Goal: Task Accomplishment & Management: Manage account settings

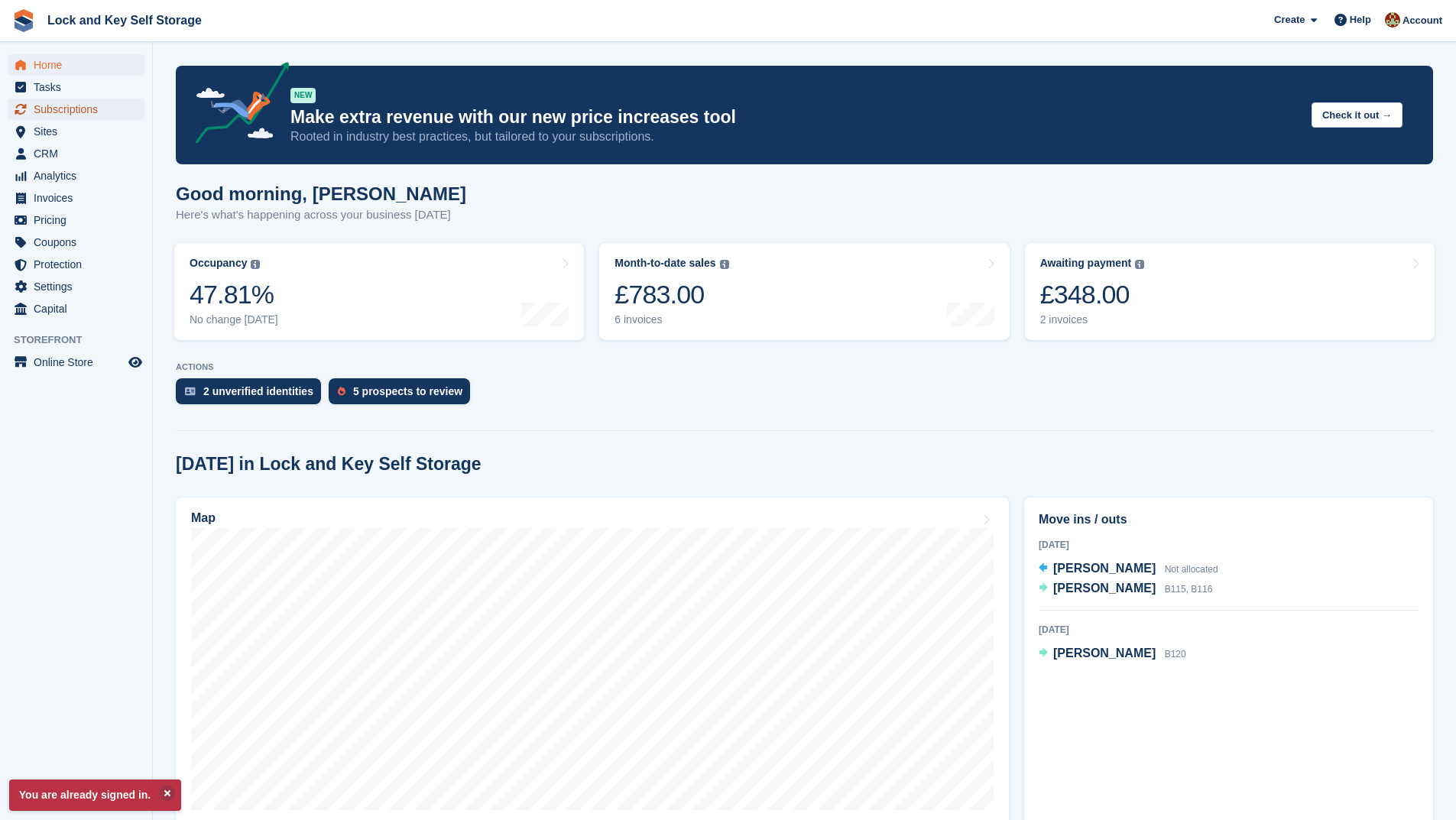
click at [81, 108] on span "Subscriptions" at bounding box center [79, 109] width 92 height 22
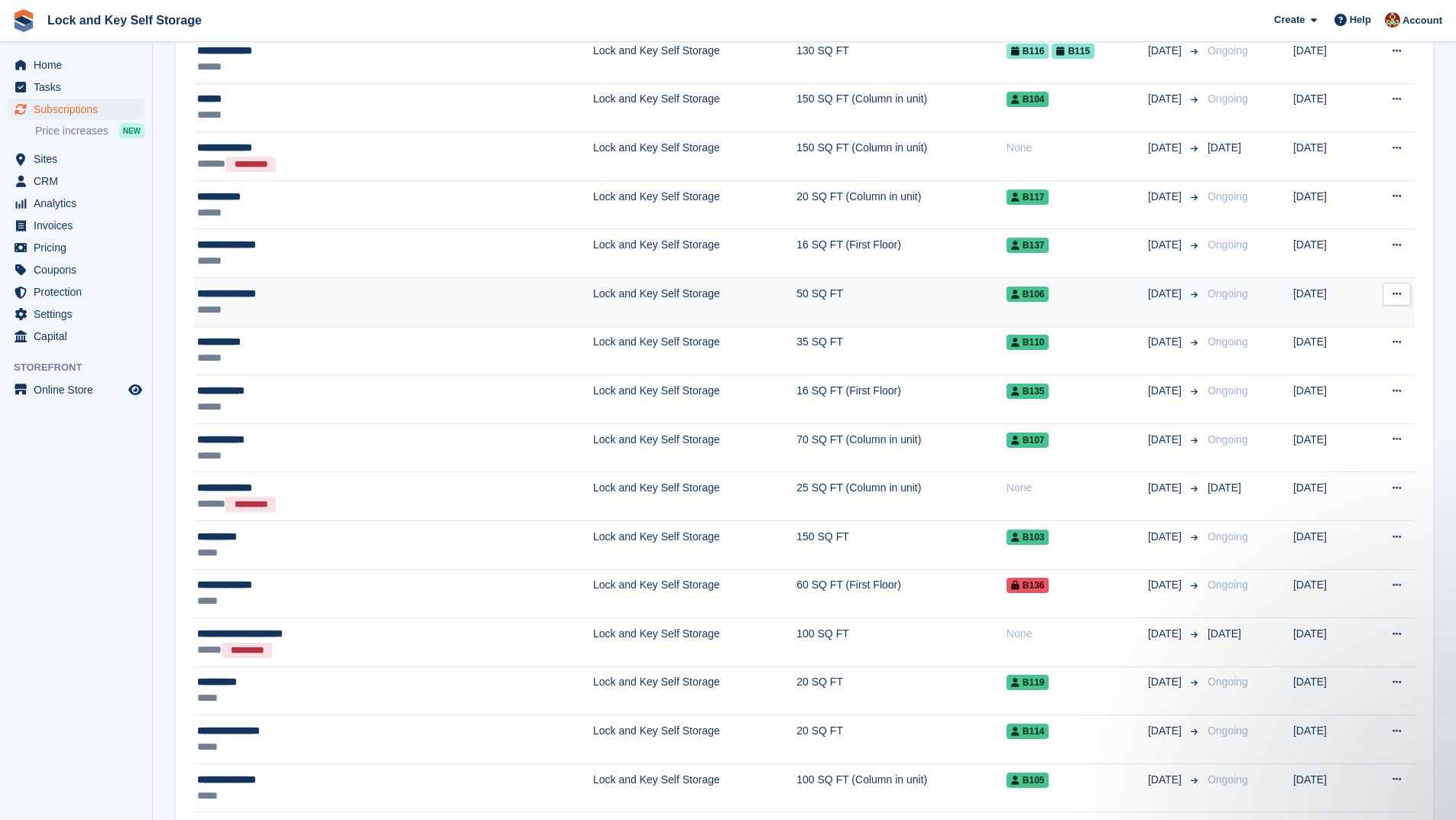
scroll to position [612, 0]
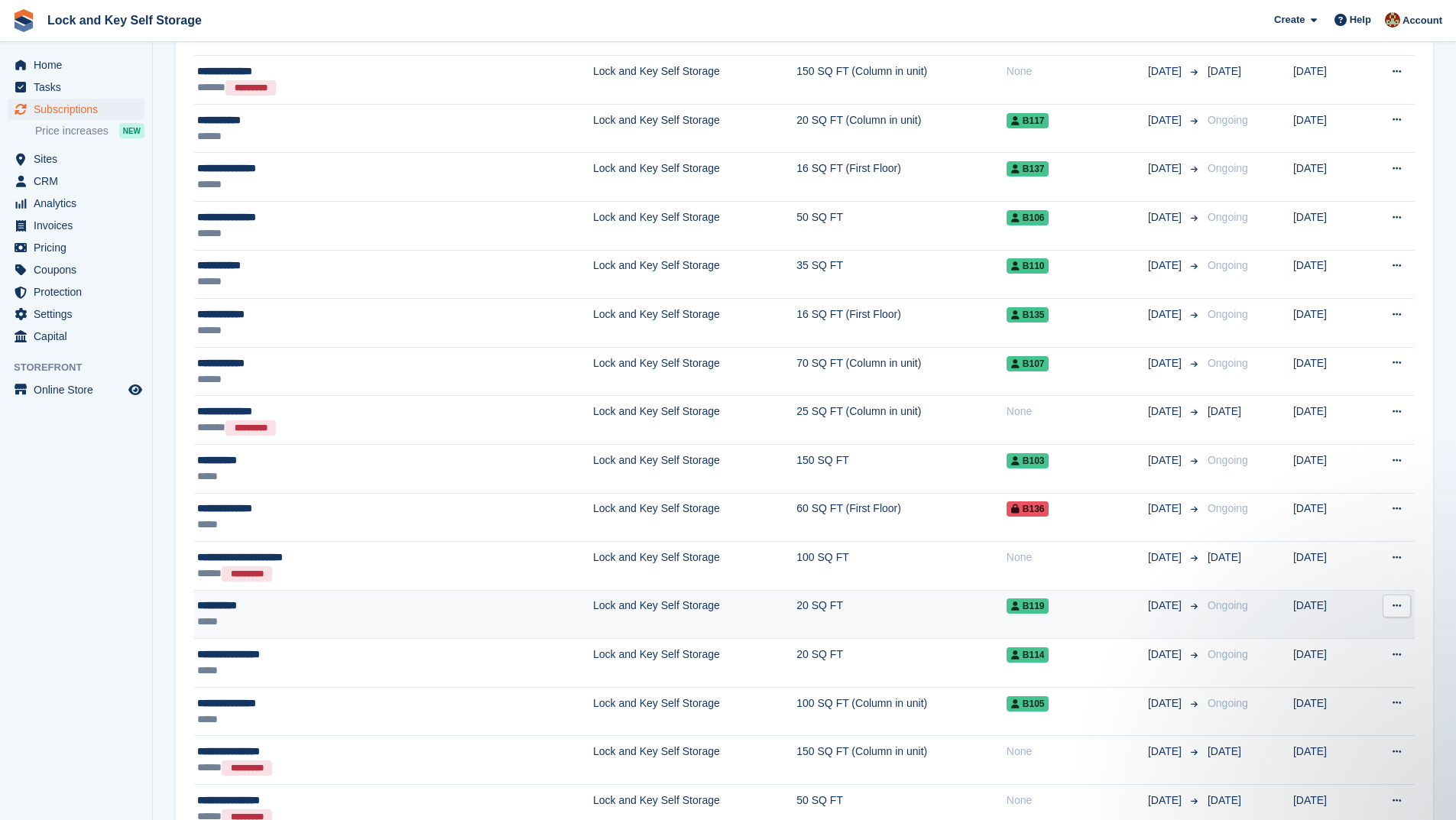
click at [359, 610] on div "**********" at bounding box center [320, 606] width 245 height 16
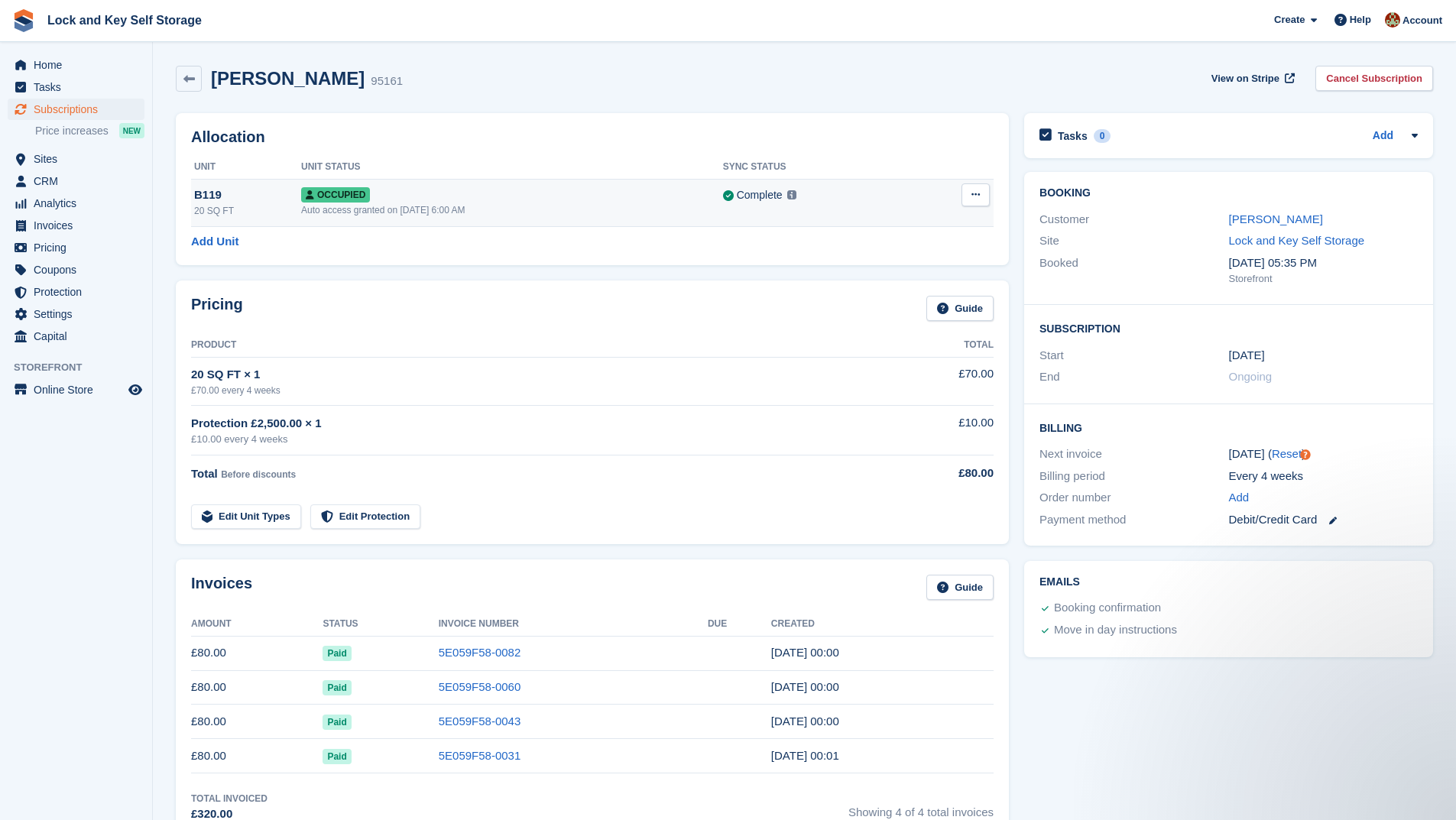
click at [982, 192] on button at bounding box center [975, 195] width 28 height 23
click at [891, 278] on p "Deallocate" at bounding box center [916, 278] width 133 height 20
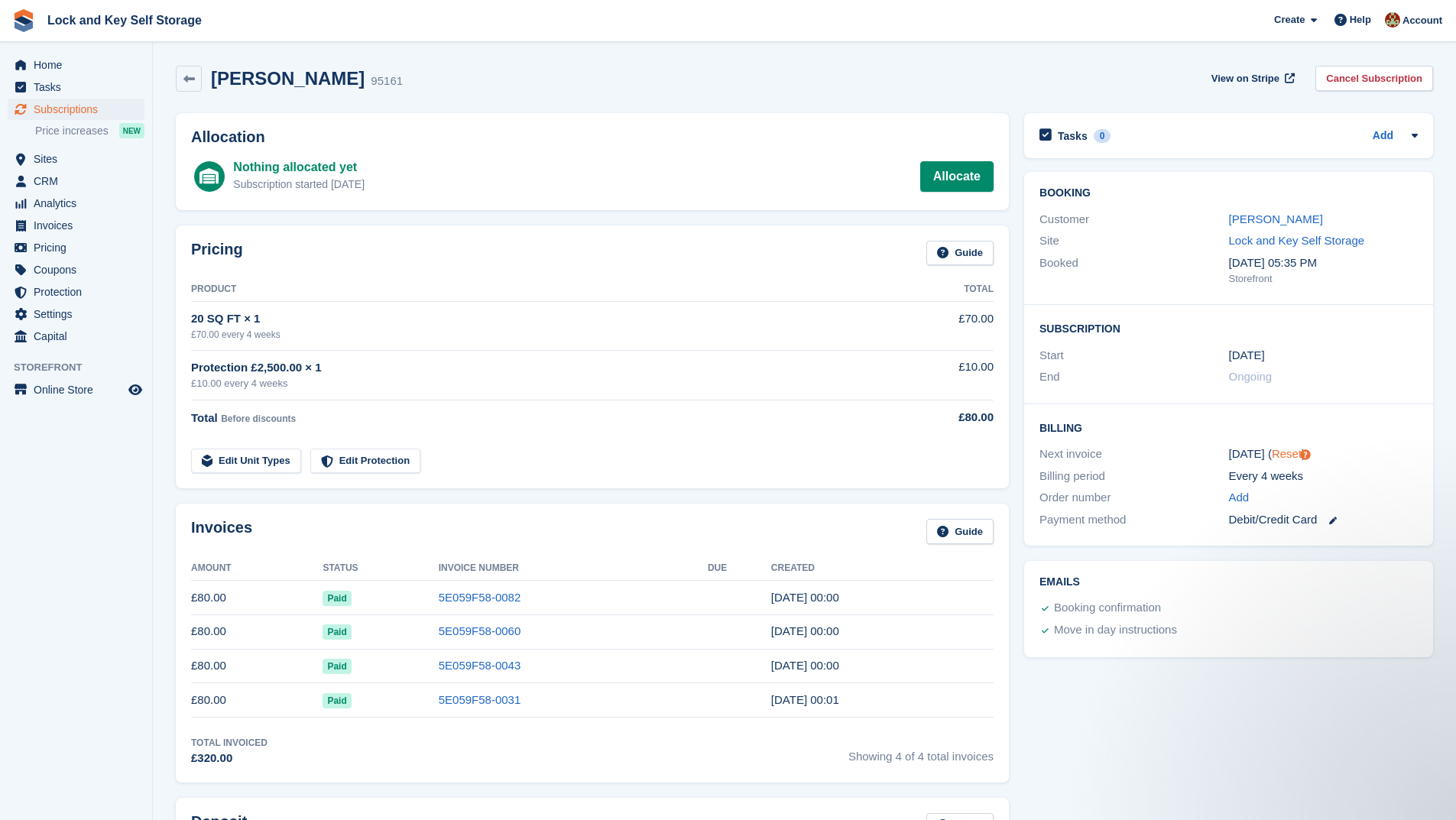
click at [1287, 454] on link "Reset" at bounding box center [1286, 453] width 30 height 13
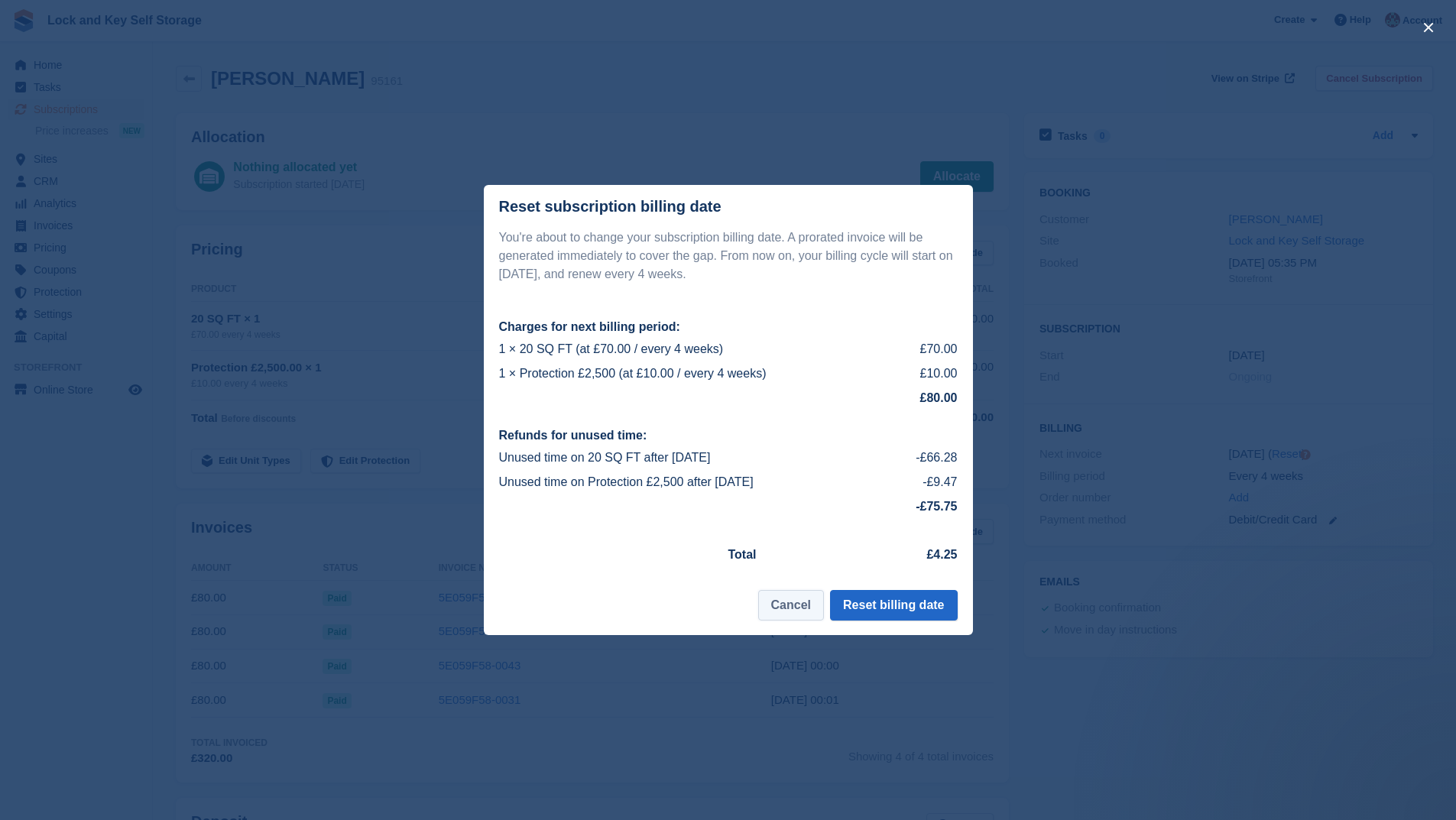
click at [793, 606] on button "Cancel" at bounding box center [790, 606] width 66 height 31
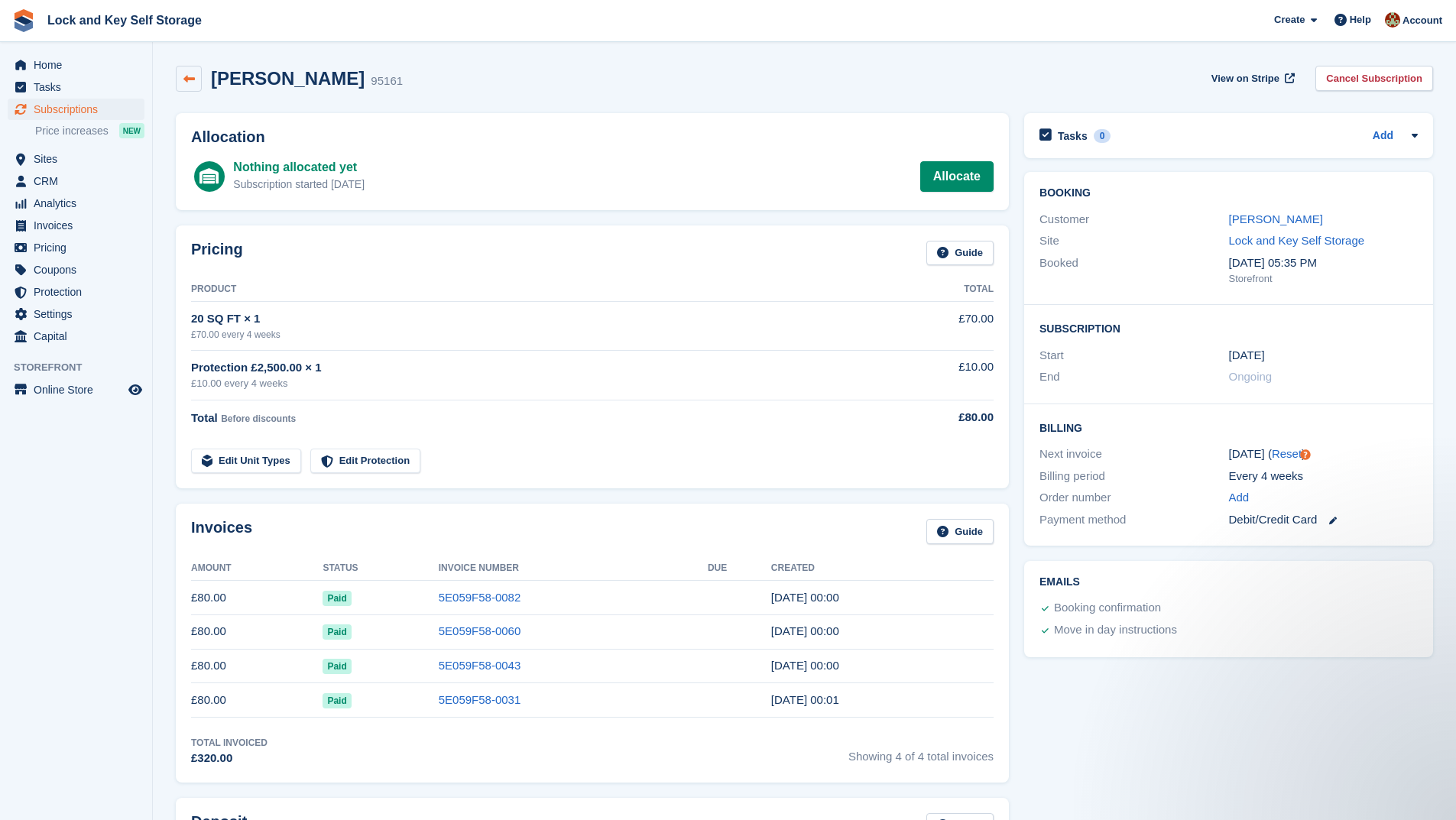
click at [188, 71] on link at bounding box center [188, 78] width 26 height 26
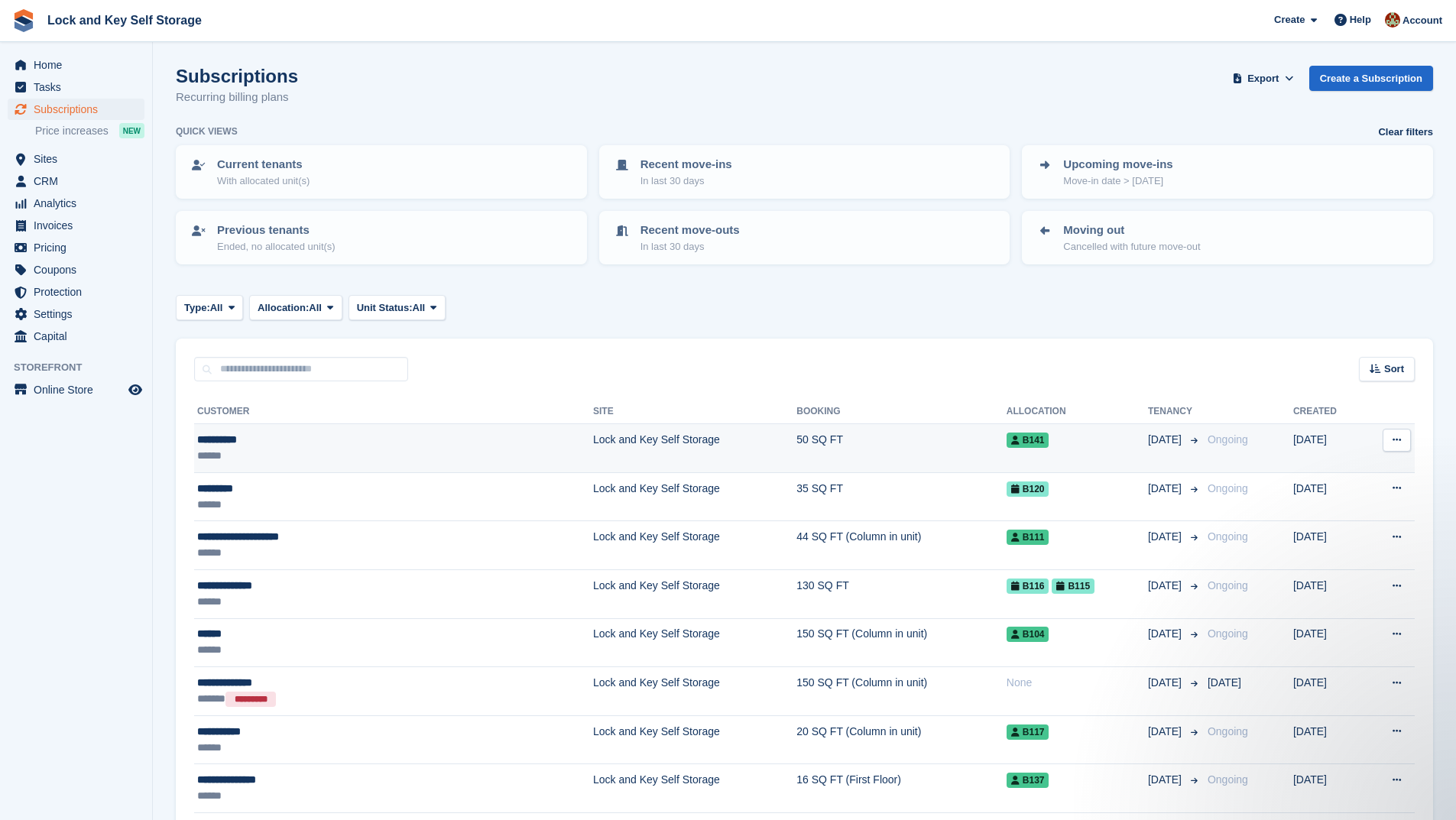
click at [796, 438] on td "50 SQ FT" at bounding box center [901, 449] width 210 height 49
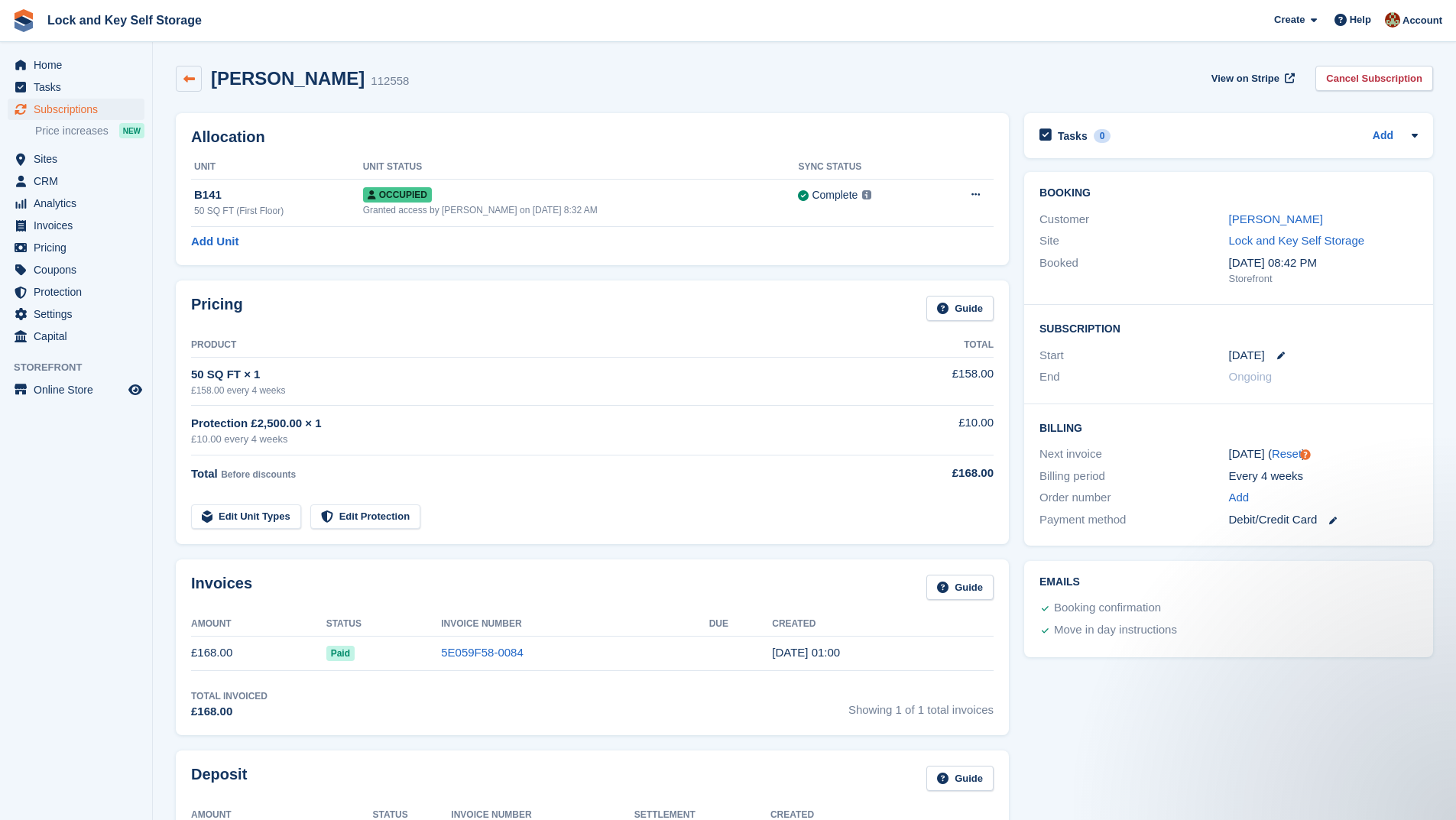
click at [179, 78] on link at bounding box center [188, 78] width 26 height 26
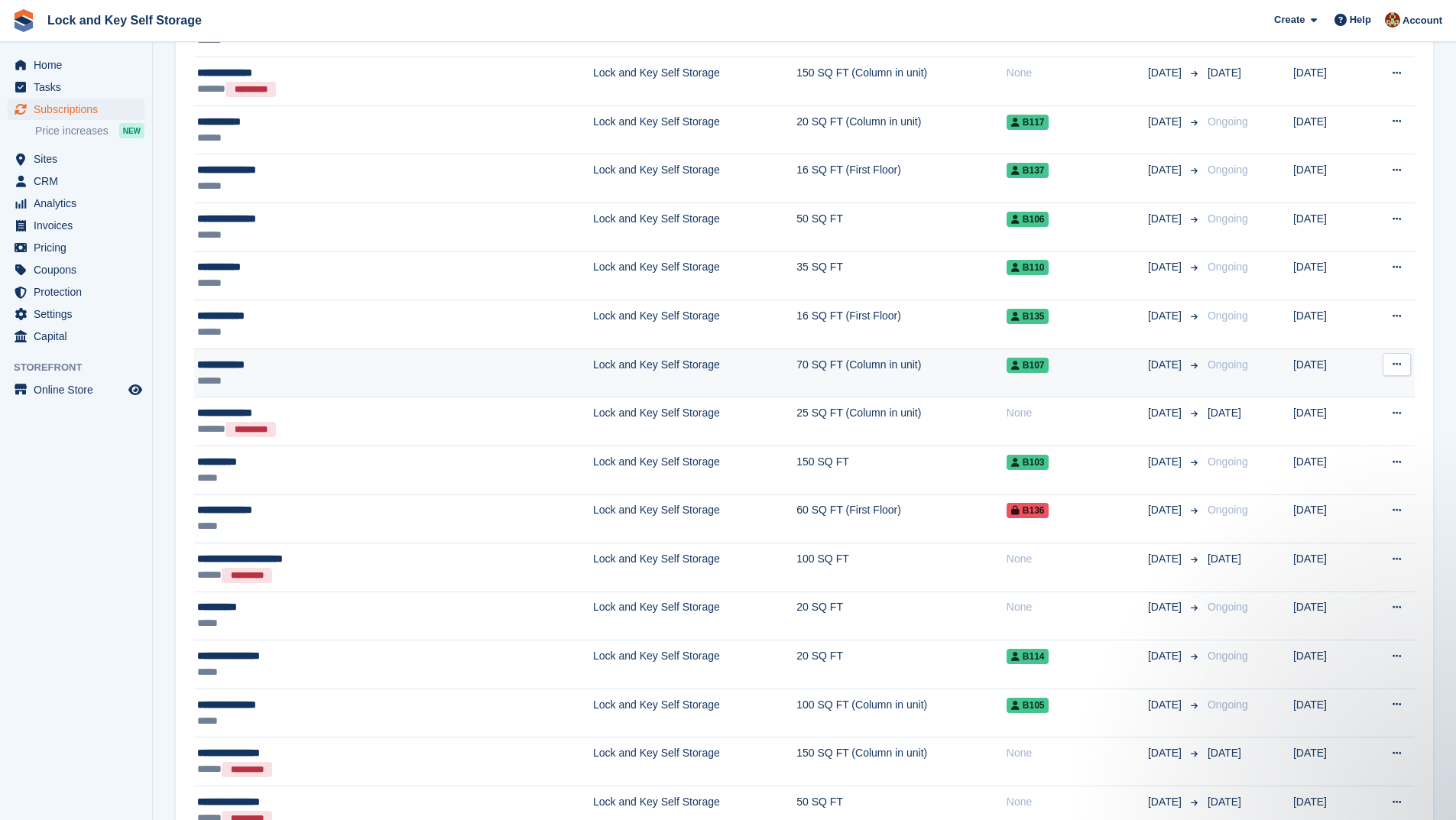
scroll to position [612, 0]
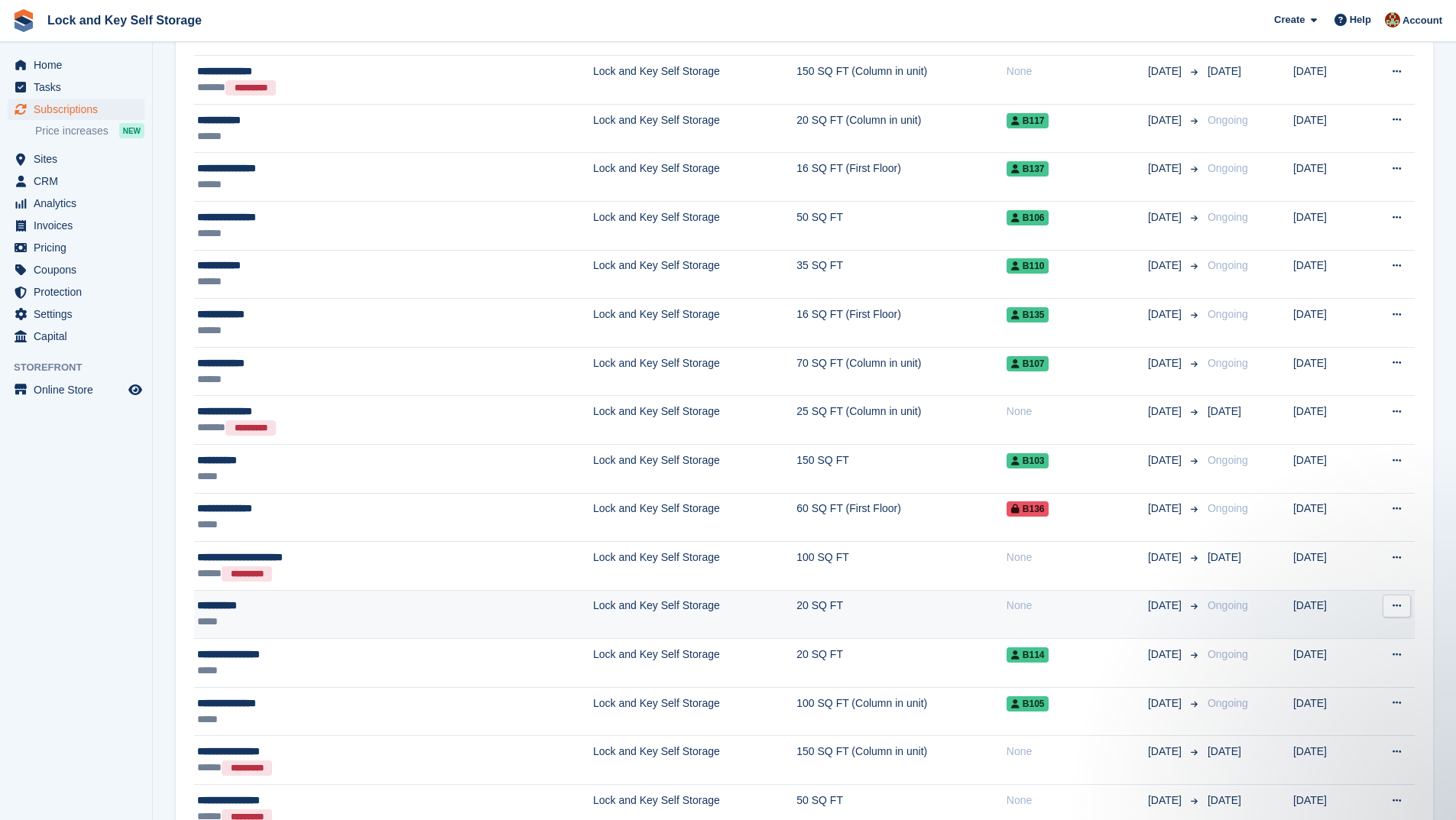
click at [864, 613] on td "20 SQ FT" at bounding box center [901, 615] width 210 height 49
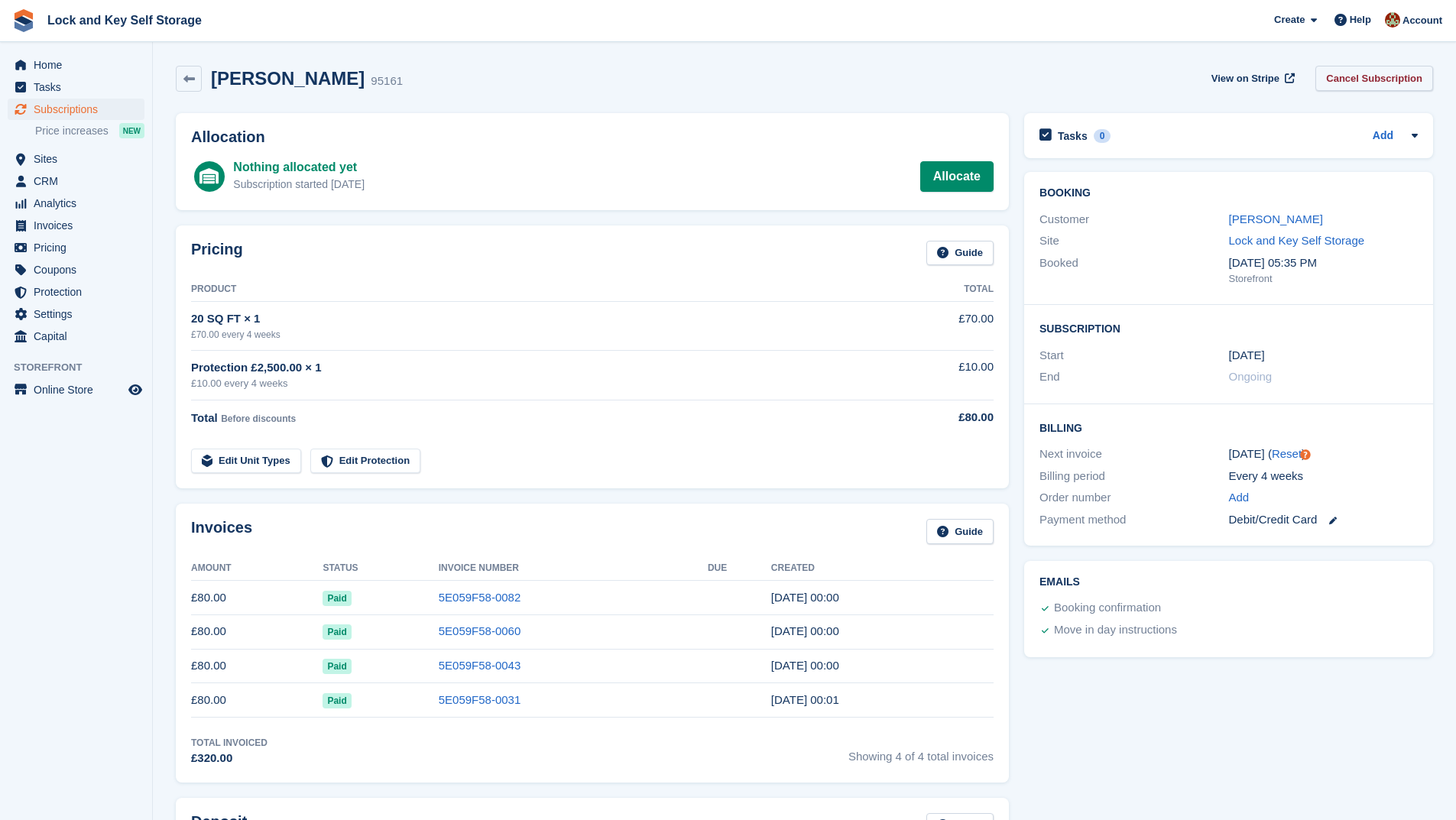
click at [1389, 78] on link "Cancel Subscription" at bounding box center [1374, 78] width 118 height 25
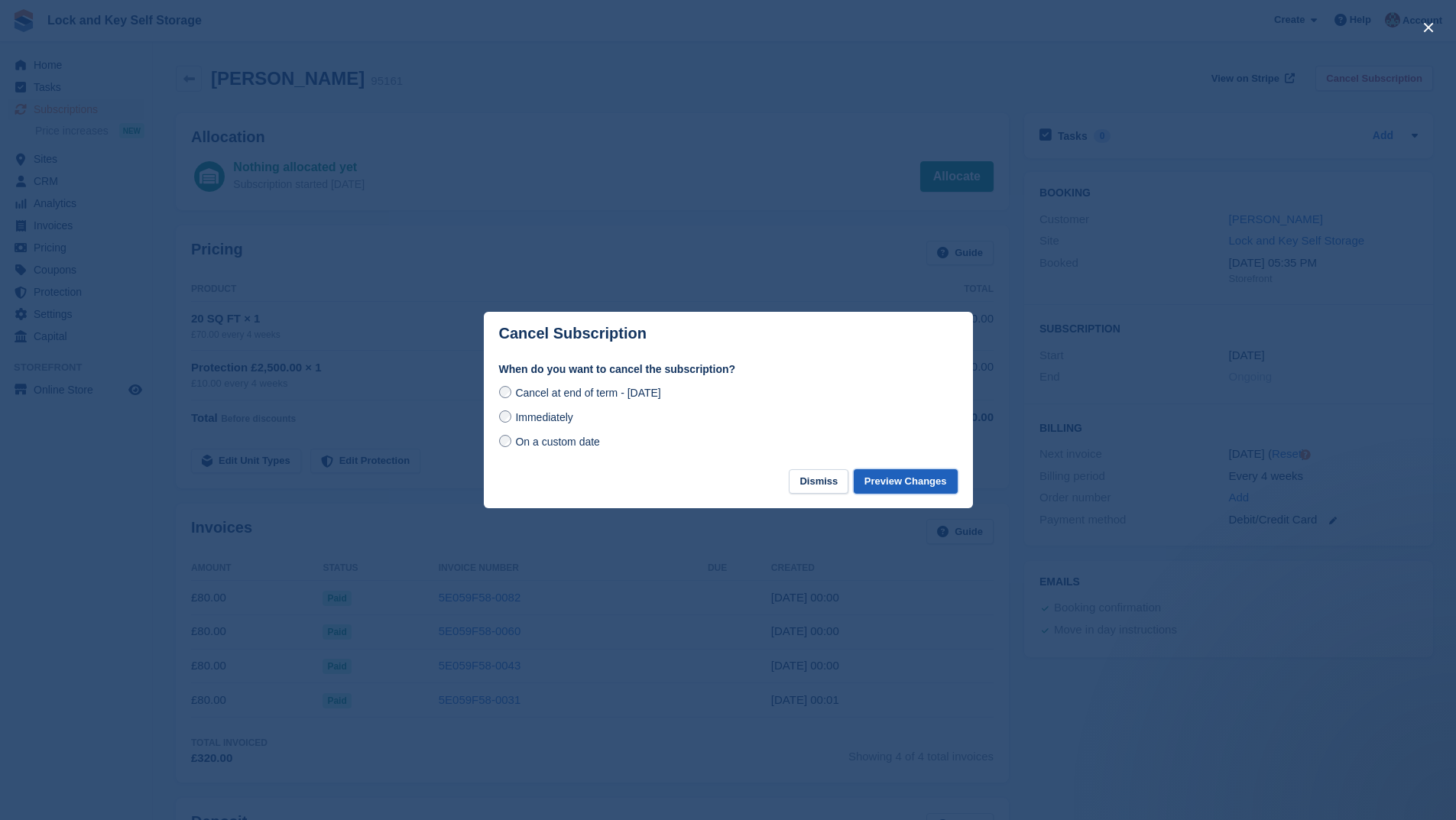
click at [899, 481] on button "Preview Changes" at bounding box center [905, 482] width 104 height 25
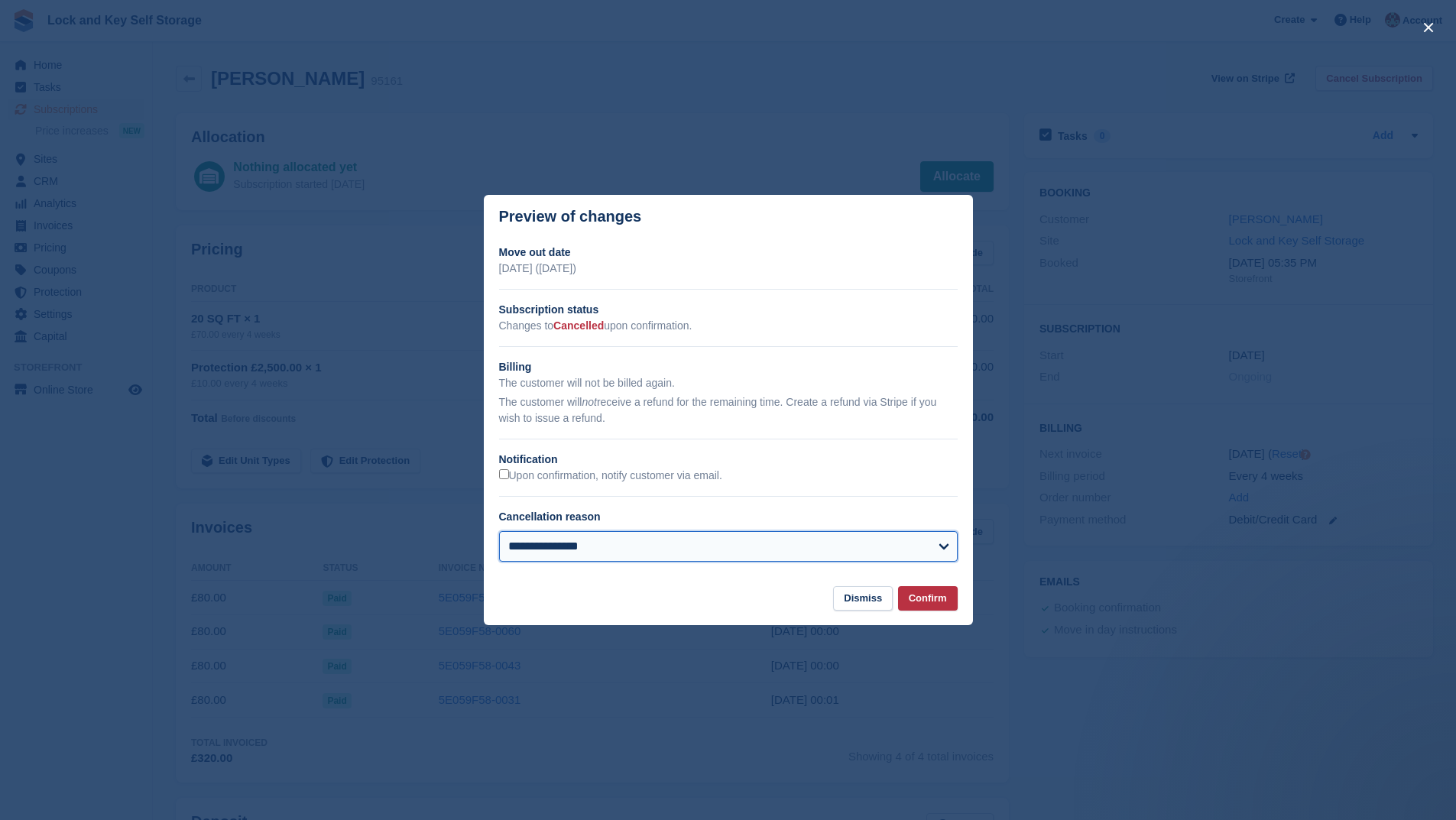
click at [943, 552] on select "**********" at bounding box center [728, 547] width 459 height 31
select select "**********"
click at [499, 532] on select "**********" at bounding box center [728, 547] width 459 height 31
click at [926, 599] on button "Confirm" at bounding box center [928, 599] width 59 height 25
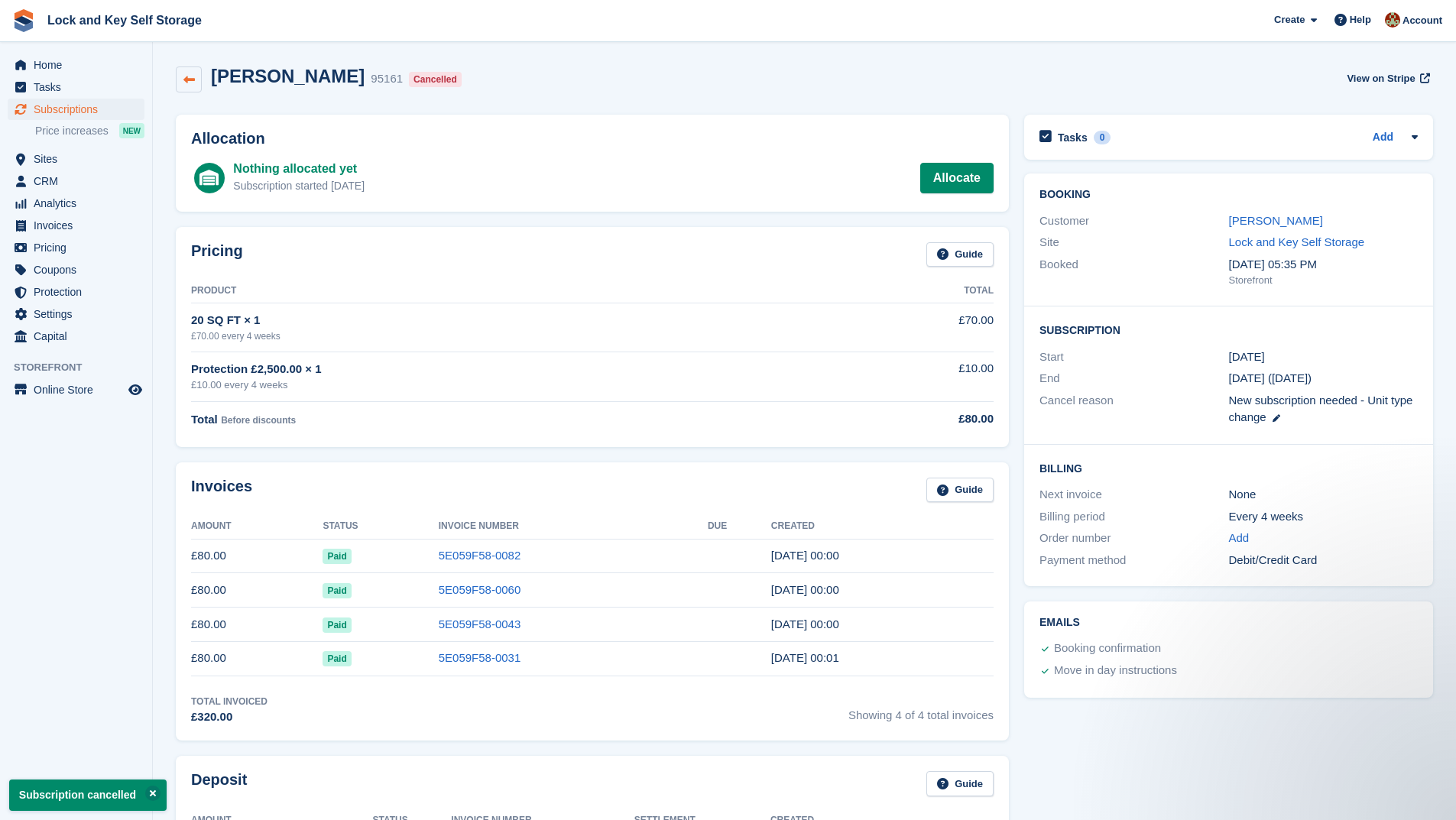
click at [187, 75] on icon at bounding box center [189, 79] width 12 height 12
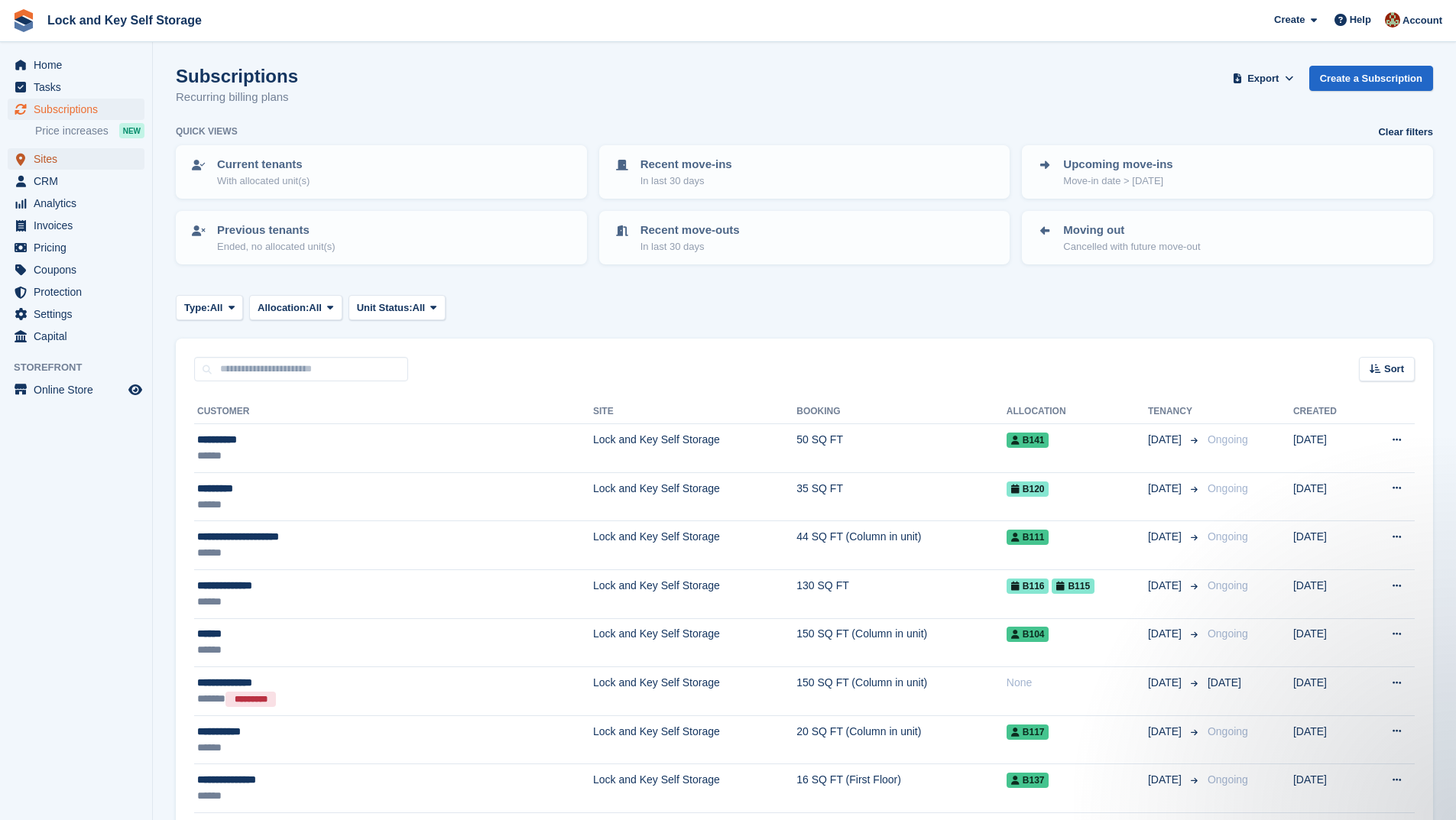
click at [51, 159] on span "Sites" at bounding box center [79, 159] width 92 height 22
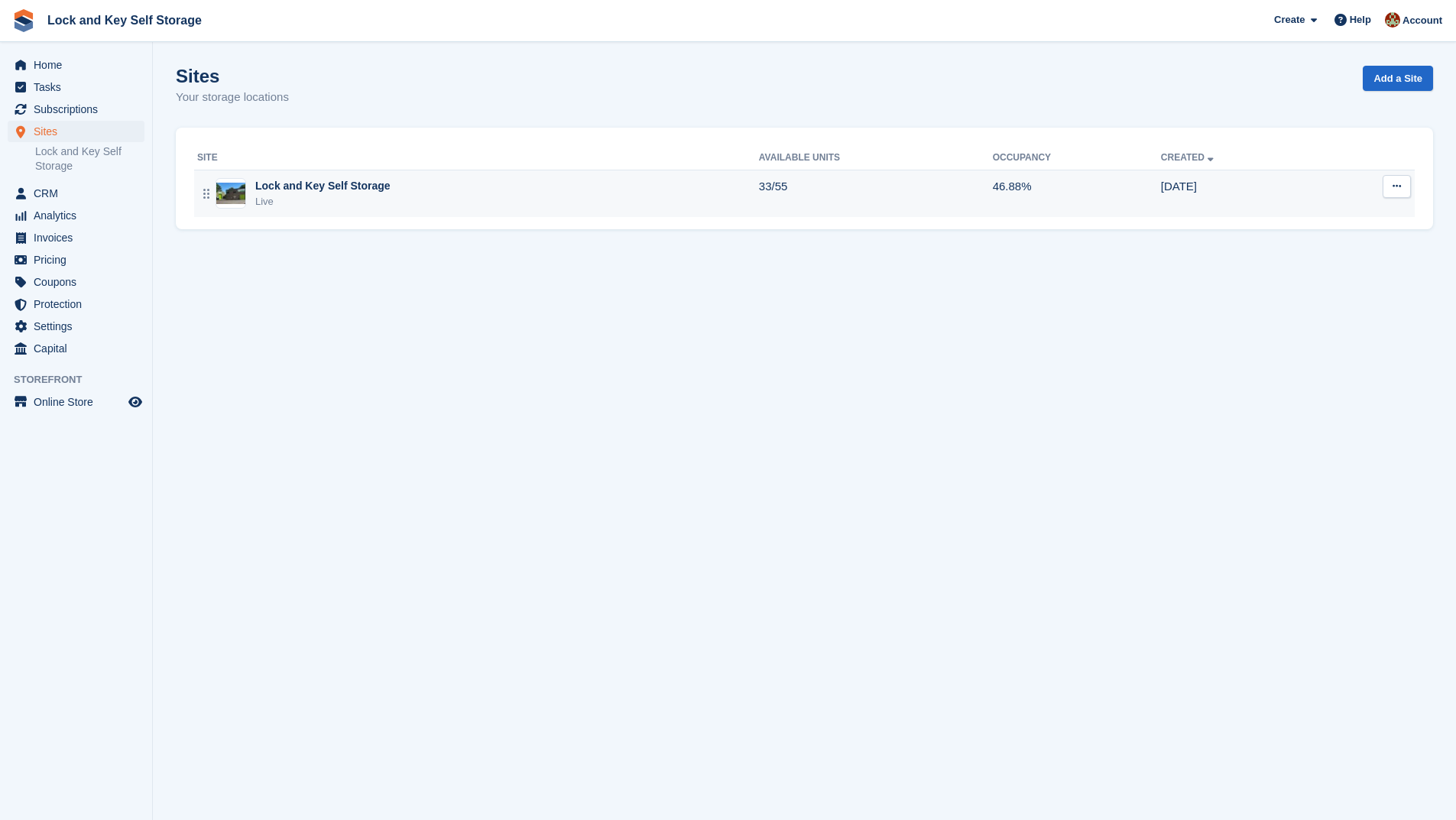
click at [274, 191] on div "Lock and Key Self Storage" at bounding box center [323, 187] width 135 height 16
